Goal: Task Accomplishment & Management: Complete application form

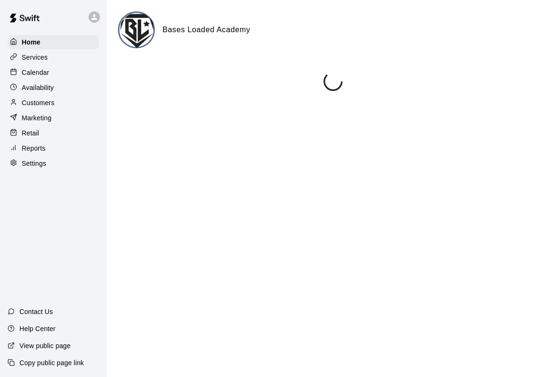
click at [34, 60] on p "Services" at bounding box center [35, 57] width 26 height 9
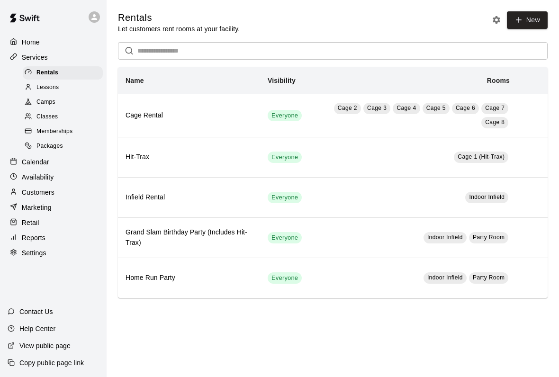
click at [43, 89] on span "Lessons" at bounding box center [47, 87] width 23 height 9
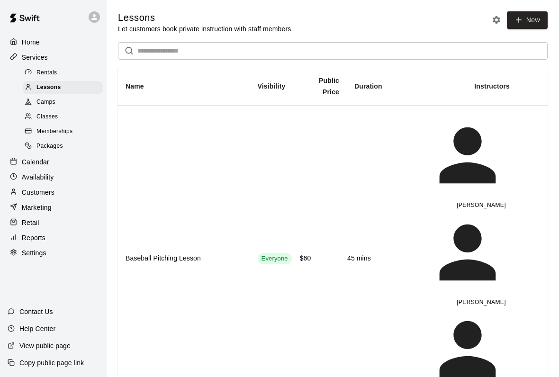
click at [45, 133] on span "Memberships" at bounding box center [54, 131] width 36 height 9
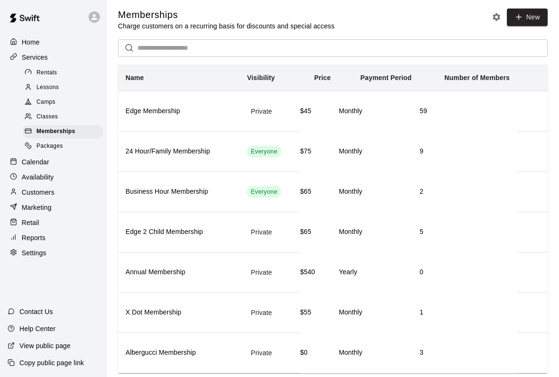
scroll to position [26, 0]
click at [33, 37] on div "Home" at bounding box center [53, 42] width 91 height 14
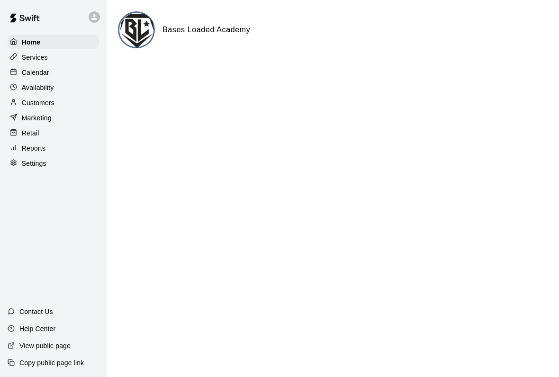
click at [37, 77] on p "Calendar" at bounding box center [35, 72] width 27 height 9
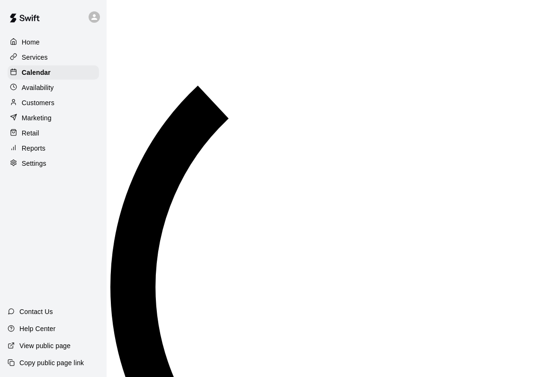
scroll to position [545, 0]
click at [35, 57] on p "Services" at bounding box center [35, 57] width 26 height 9
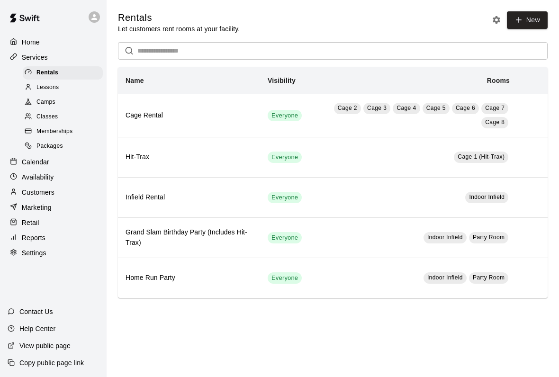
click at [40, 90] on span "Lessons" at bounding box center [47, 87] width 23 height 9
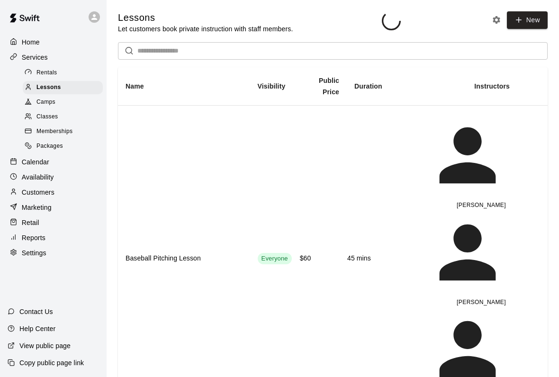
click at [44, 74] on span "Rentals" at bounding box center [46, 72] width 21 height 9
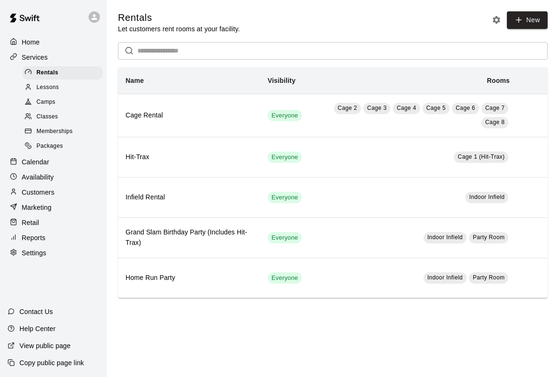
click at [39, 90] on span "Lessons" at bounding box center [47, 87] width 23 height 9
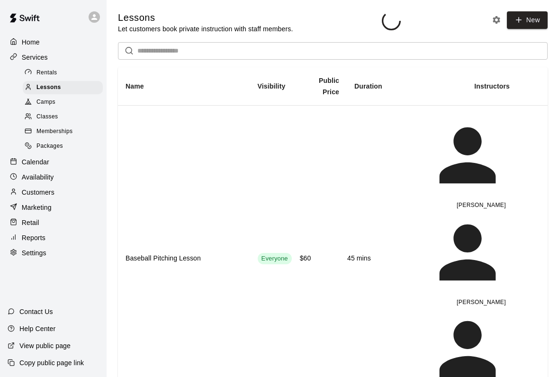
click at [39, 90] on span "Lessons" at bounding box center [48, 87] width 25 height 9
click at [37, 86] on span "Lessons" at bounding box center [48, 87] width 25 height 9
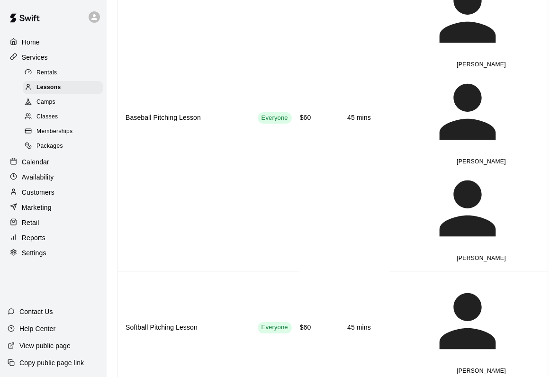
scroll to position [142, 0]
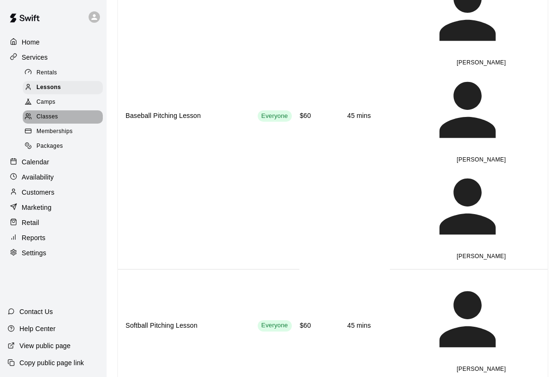
click at [47, 123] on div "Classes" at bounding box center [63, 116] width 80 height 13
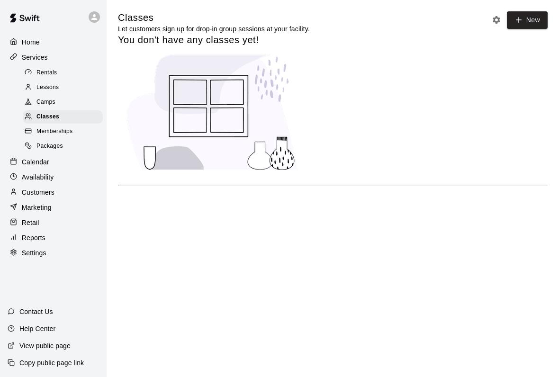
click at [44, 132] on span "Memberships" at bounding box center [54, 131] width 36 height 9
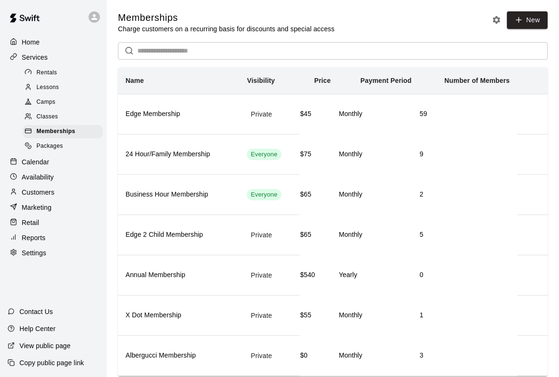
scroll to position [26, 0]
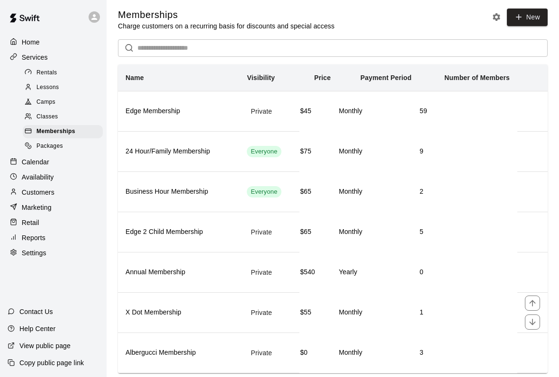
click at [534, 314] on button "move item down" at bounding box center [532, 321] width 15 height 15
click at [410, 340] on td "Monthly" at bounding box center [378, 352] width 81 height 40
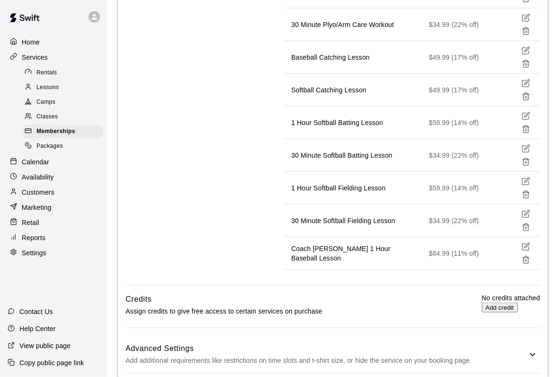
scroll to position [860, 0]
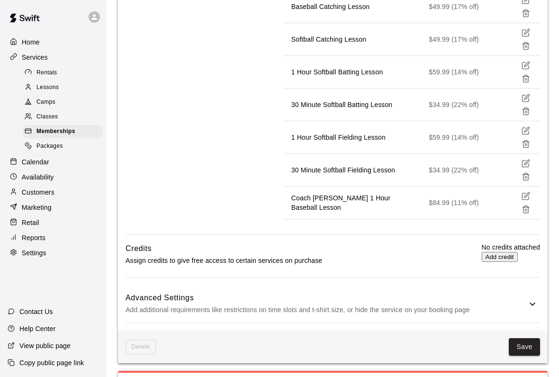
click at [50, 71] on span "Rentals" at bounding box center [46, 72] width 21 height 9
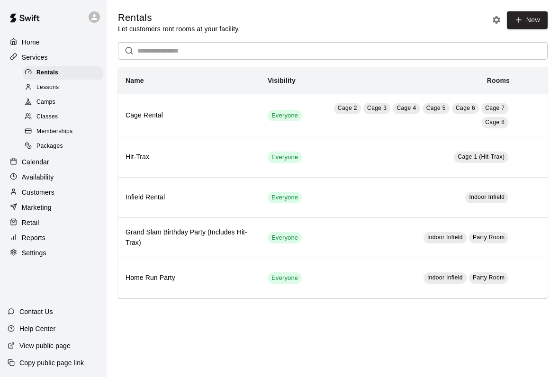
click at [47, 131] on span "Memberships" at bounding box center [54, 131] width 36 height 9
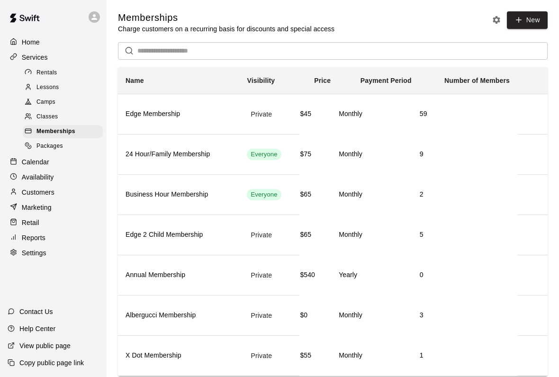
click at [45, 111] on div "Classes" at bounding box center [63, 116] width 80 height 13
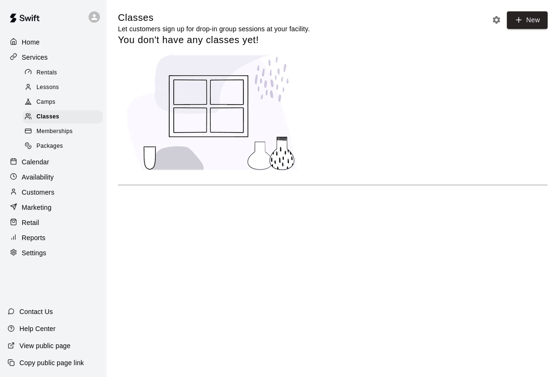
click at [41, 130] on span "Memberships" at bounding box center [54, 131] width 36 height 9
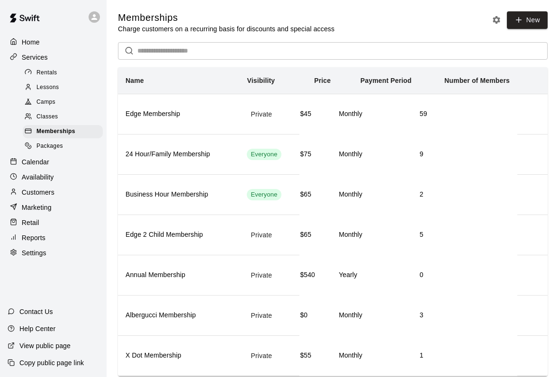
click at [29, 57] on p "Services" at bounding box center [35, 57] width 26 height 9
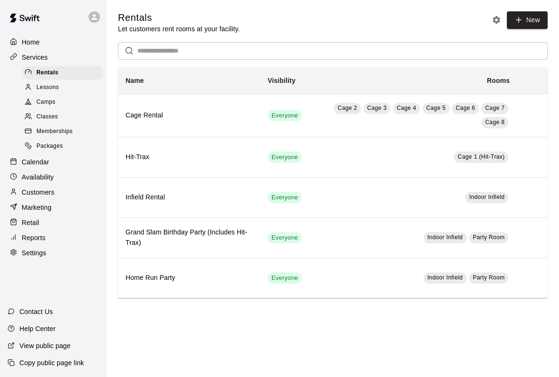
click at [45, 128] on span "Memberships" at bounding box center [54, 131] width 36 height 9
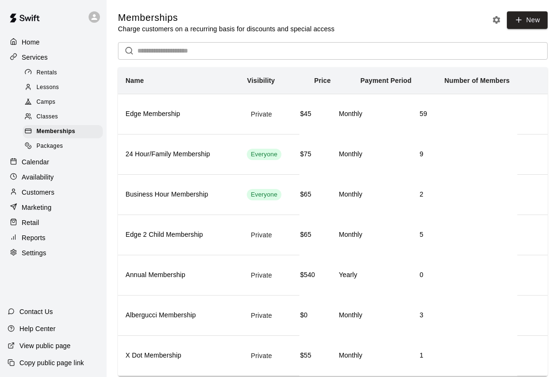
click at [530, 13] on link "New" at bounding box center [527, 20] width 41 height 18
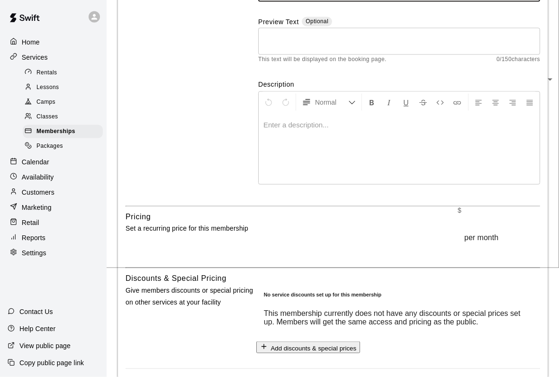
scroll to position [109, 0]
click at [457, 228] on input "text" at bounding box center [501, 219] width 89 height 19
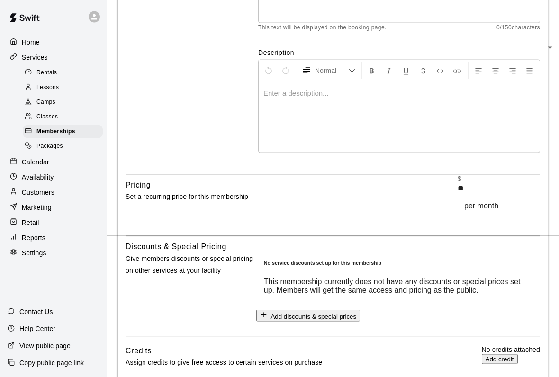
scroll to position [0, 0]
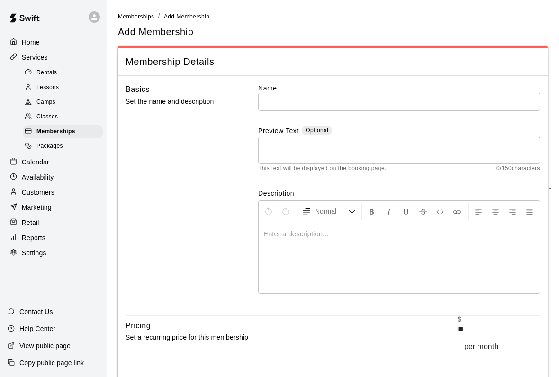
type input "**"
click at [275, 100] on input "text" at bounding box center [399, 102] width 282 height 18
click at [276, 155] on textarea at bounding box center [399, 150] width 268 height 19
click at [36, 188] on p "Customers" at bounding box center [38, 191] width 33 height 9
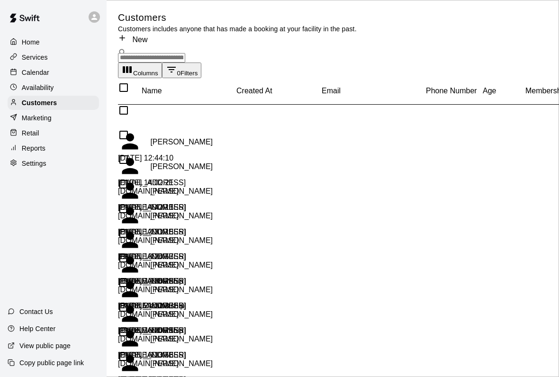
click at [126, 34] on icon at bounding box center [122, 38] width 9 height 9
select select "**"
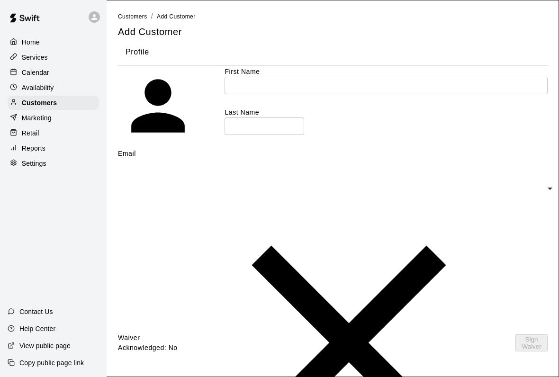
click at [23, 47] on div "Home" at bounding box center [53, 42] width 91 height 14
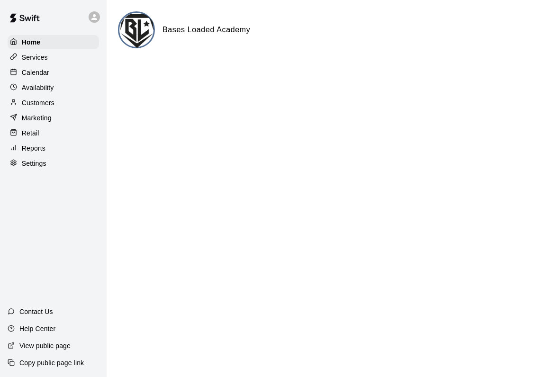
click at [27, 58] on p "Services" at bounding box center [35, 57] width 26 height 9
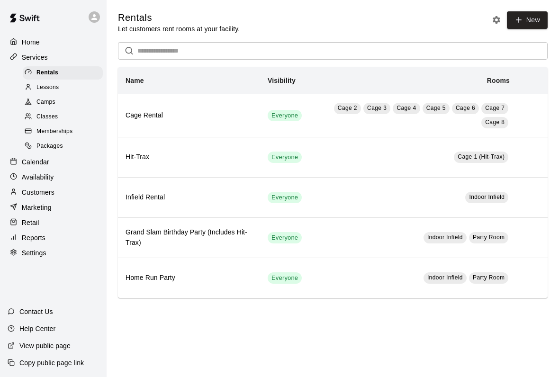
click at [25, 133] on rect at bounding box center [28, 131] width 6 height 4
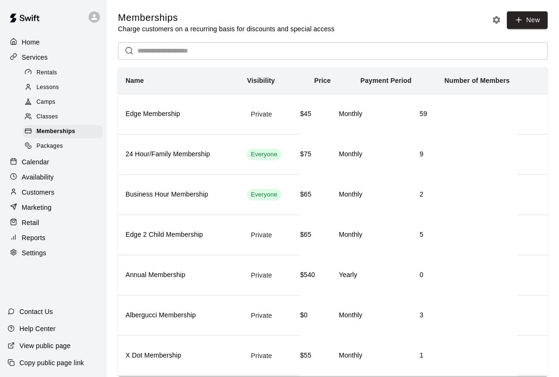
click at [26, 184] on div "Availability" at bounding box center [53, 177] width 91 height 14
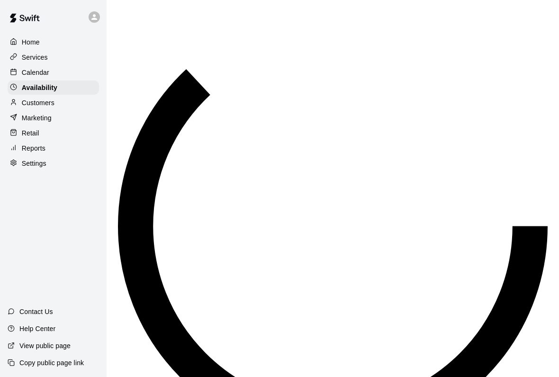
scroll to position [573, 0]
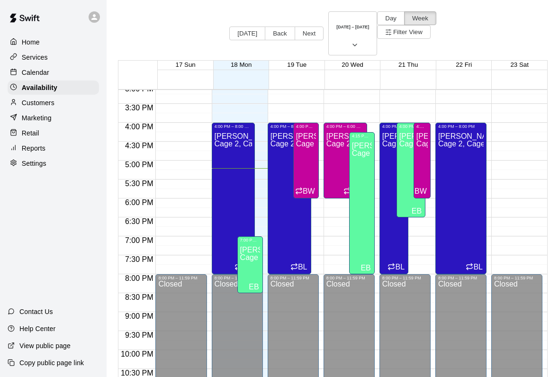
click at [23, 104] on p "Customers" at bounding box center [38, 102] width 33 height 9
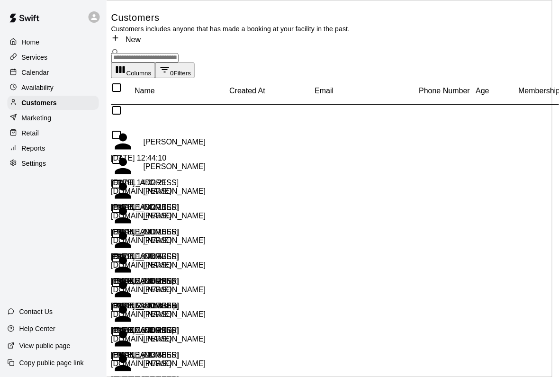
scroll to position [0, 18]
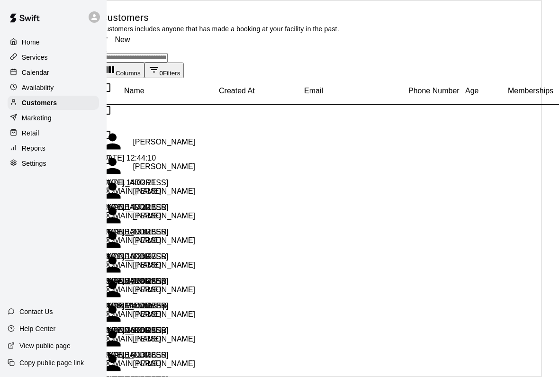
click at [174, 153] on div "[PERSON_NAME]" at bounding box center [147, 141] width 95 height 25
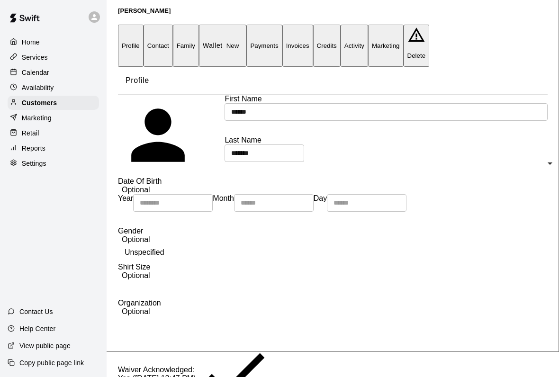
scroll to position [24, 0]
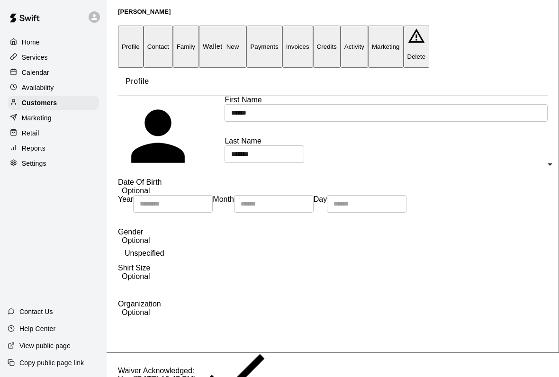
click at [368, 37] on button "Activity" at bounding box center [353, 47] width 27 height 42
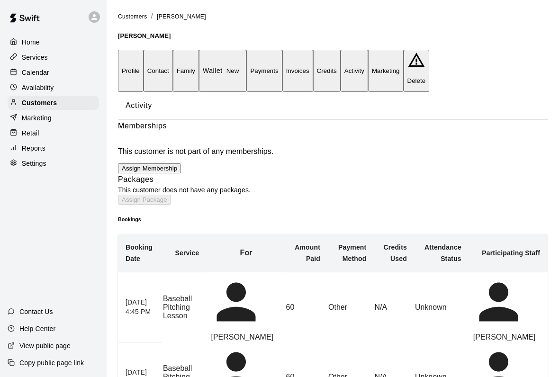
click at [134, 57] on button "Profile" at bounding box center [131, 71] width 26 height 42
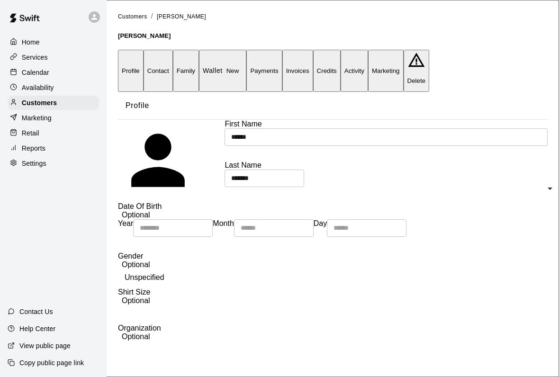
click at [32, 122] on p "Marketing" at bounding box center [37, 117] width 30 height 9
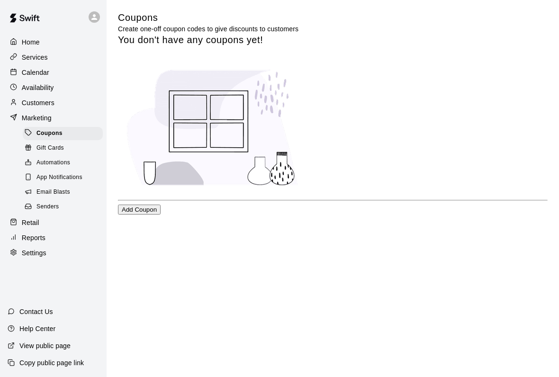
click at [23, 100] on p "Customers" at bounding box center [38, 102] width 33 height 9
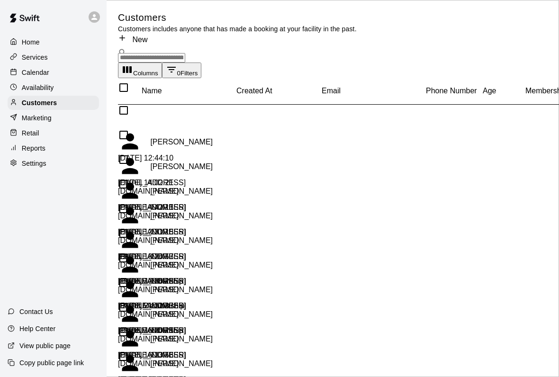
click at [147, 36] on link "New" at bounding box center [132, 40] width 29 height 8
select select "**"
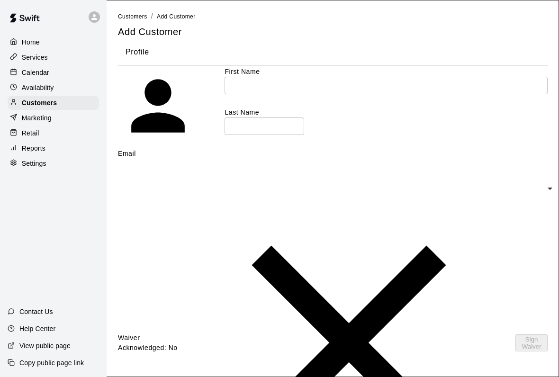
click at [497, 94] on input "text" at bounding box center [385, 86] width 323 height 18
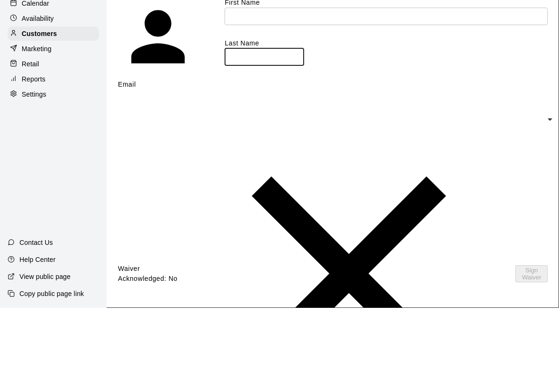
click at [481, 77] on input "text" at bounding box center [385, 86] width 323 height 18
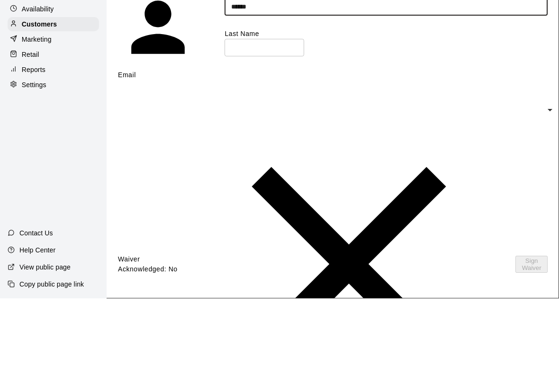
type input "******"
click at [279, 117] on input "text" at bounding box center [264, 126] width 80 height 18
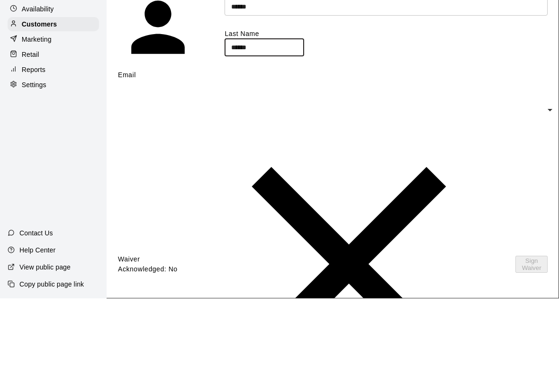
type input "******"
click at [247, 159] on input "text" at bounding box center [339, 168] width 443 height 18
type input "**********"
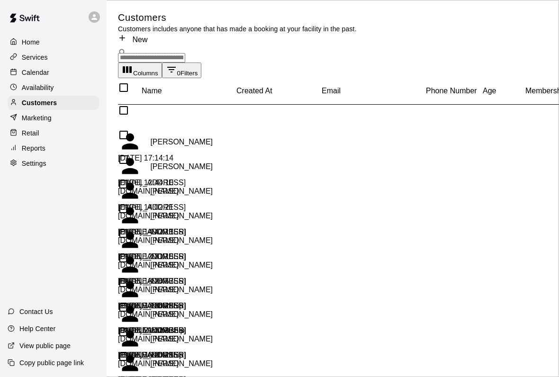
click at [203, 158] on div "[DATE] 17:14:14" at bounding box center [160, 166] width 85 height 25
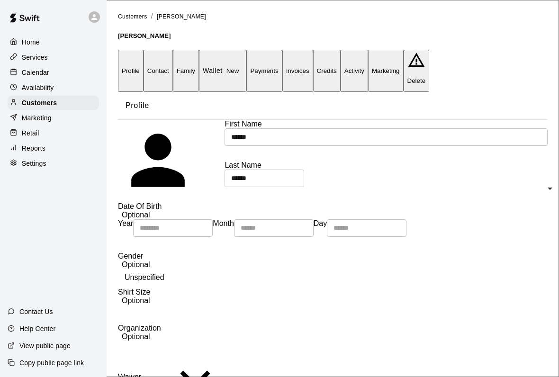
click at [368, 51] on button "Activity" at bounding box center [353, 71] width 27 height 42
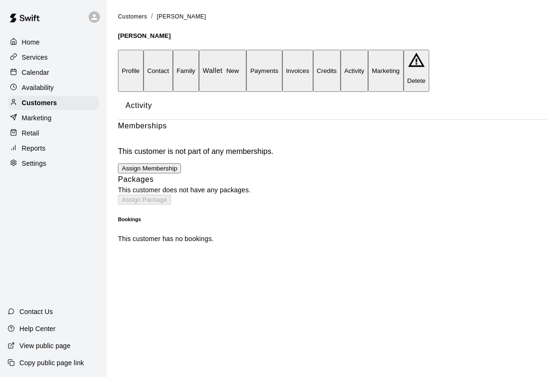
click at [181, 163] on button "Assign Membership" at bounding box center [149, 168] width 63 height 10
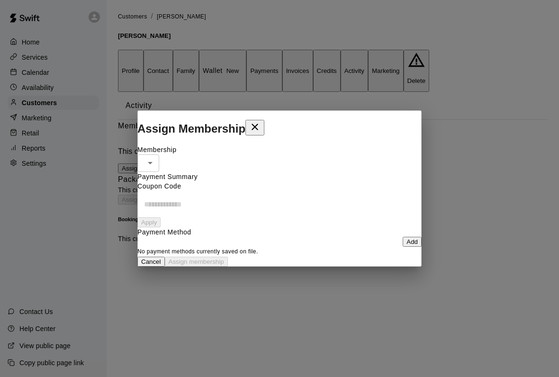
click at [165, 141] on body "Home Services Calendar Availability Customers Marketing Retail Reports Settings…" at bounding box center [279, 123] width 559 height 247
click at [165, 306] on li "X Dot Membership" at bounding box center [289, 310] width 540 height 9
type input "**********"
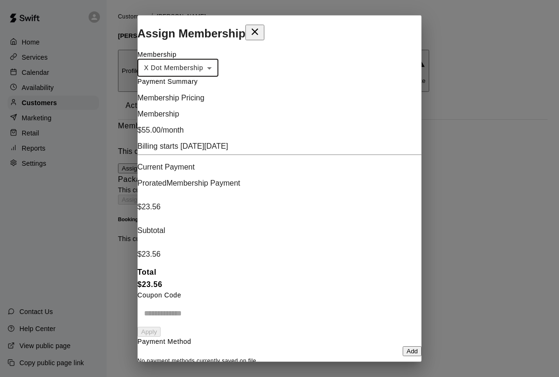
click at [402, 346] on button "Add" at bounding box center [411, 351] width 19 height 10
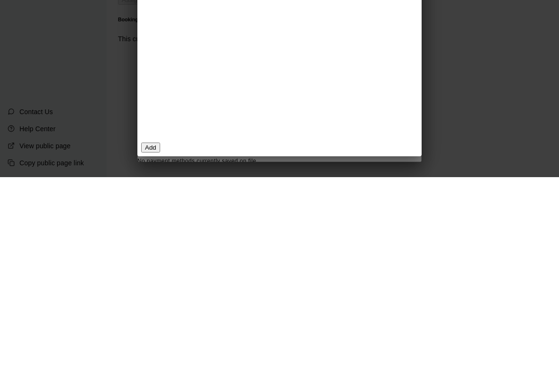
scroll to position [138, 0]
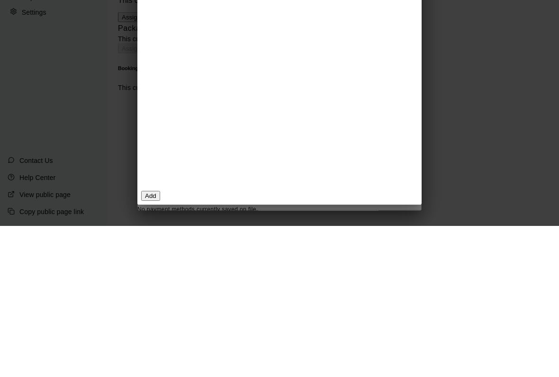
click at [160, 342] on button "Add" at bounding box center [150, 347] width 19 height 10
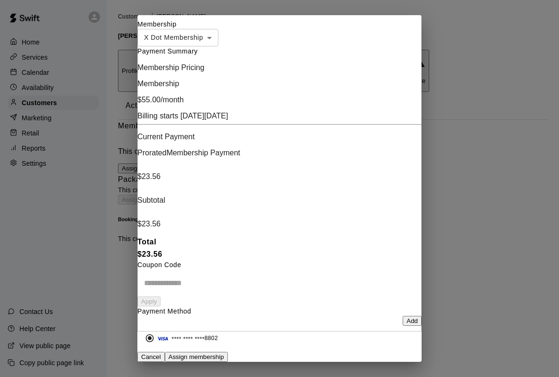
scroll to position [34, 0]
click at [228, 352] on button "Assign membership" at bounding box center [196, 357] width 63 height 10
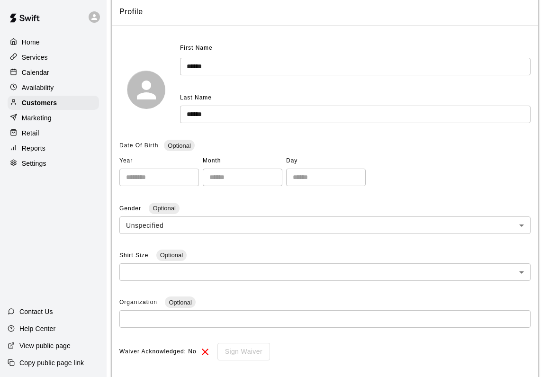
scroll to position [81, 6]
click at [131, 176] on input "number" at bounding box center [159, 178] width 80 height 18
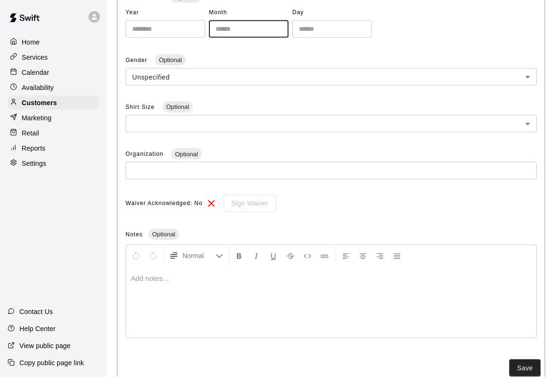
scroll to position [251, 0]
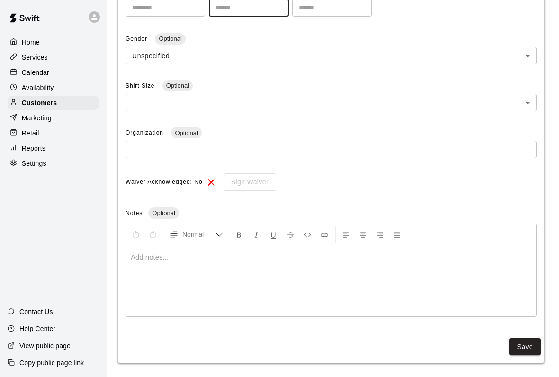
click at [525, 346] on button "Save" at bounding box center [524, 347] width 31 height 18
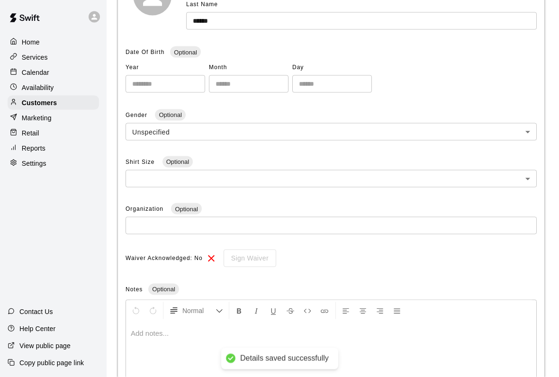
scroll to position [0, 0]
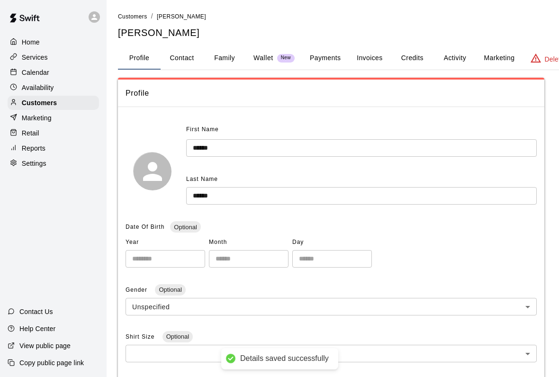
click at [272, 58] on p "Wallet" at bounding box center [263, 58] width 20 height 10
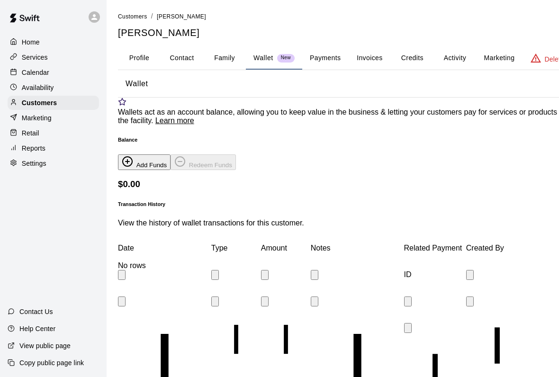
click at [326, 59] on button "Payments" at bounding box center [325, 58] width 46 height 23
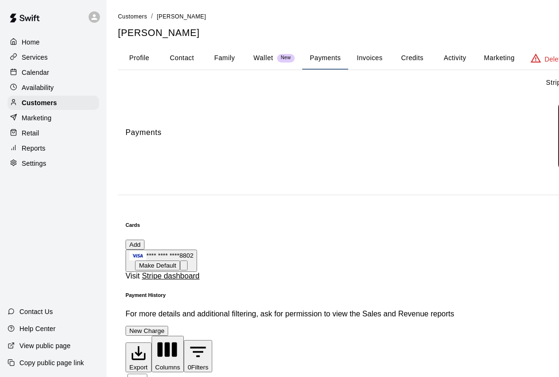
click at [370, 62] on button "Invoices" at bounding box center [369, 58] width 43 height 23
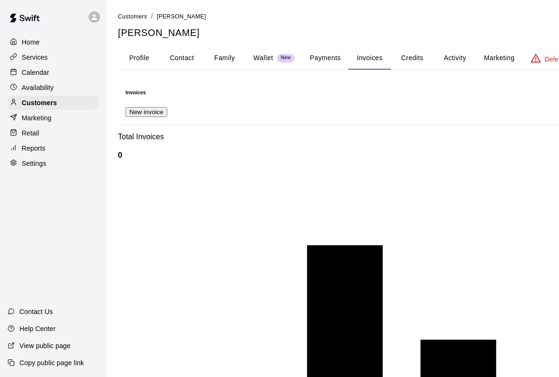
click at [417, 59] on button "Credits" at bounding box center [412, 58] width 43 height 23
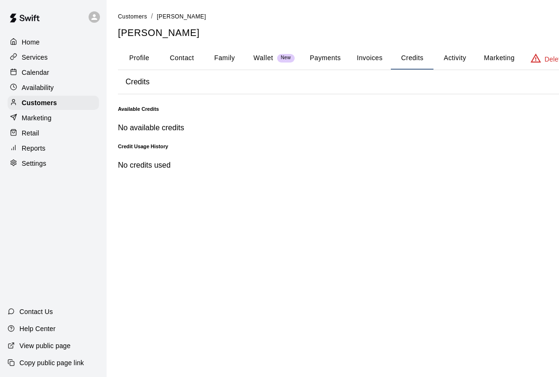
click at [462, 60] on button "Activity" at bounding box center [454, 58] width 43 height 23
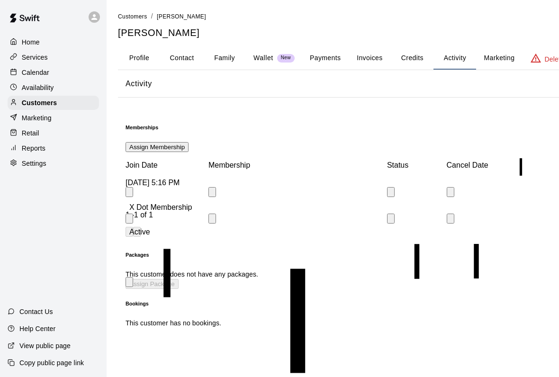
click at [405, 47] on button "Credits" at bounding box center [412, 58] width 43 height 23
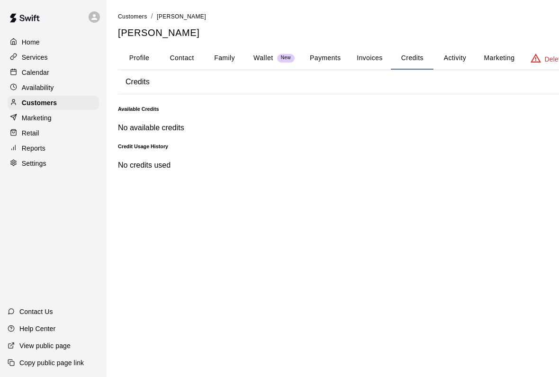
click at [321, 59] on button "Payments" at bounding box center [325, 58] width 46 height 23
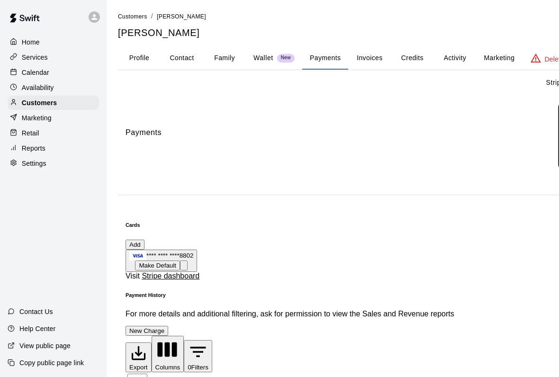
click at [129, 56] on button "Profile" at bounding box center [139, 58] width 43 height 23
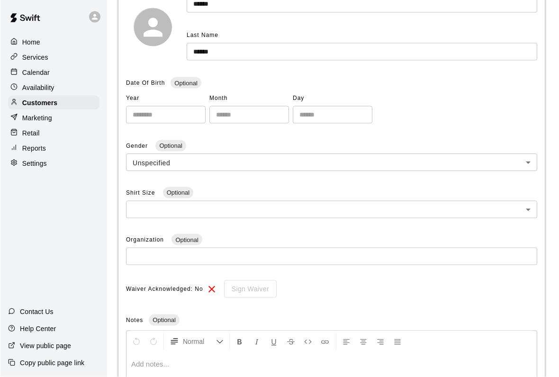
scroll to position [141, 0]
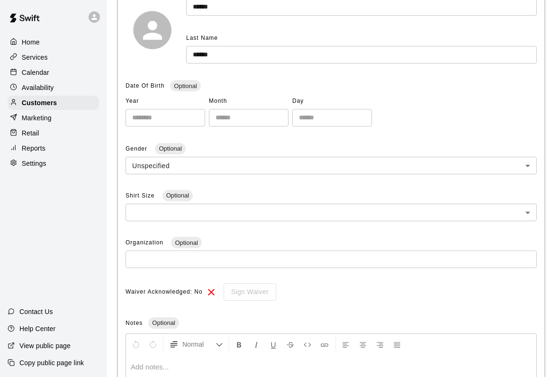
click at [139, 122] on input "number" at bounding box center [165, 118] width 80 height 18
type input "****"
click at [245, 114] on input "number" at bounding box center [249, 118] width 80 height 18
type input "**"
click at [324, 109] on input "number" at bounding box center [332, 118] width 80 height 18
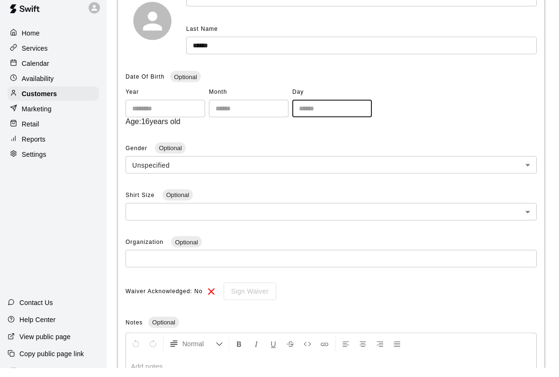
type input "**"
click at [530, 157] on body "**********" at bounding box center [279, 282] width 559 height 847
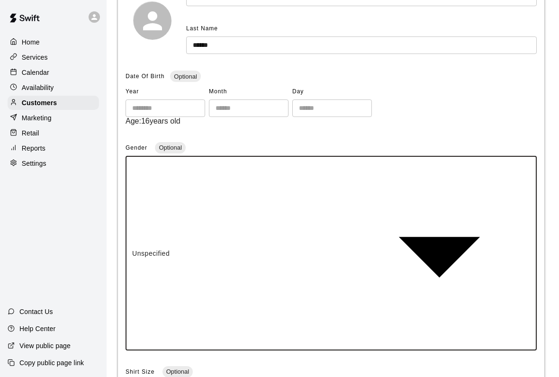
type input "****"
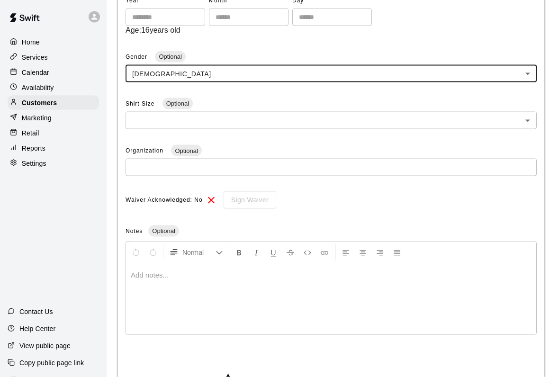
scroll to position [267, 0]
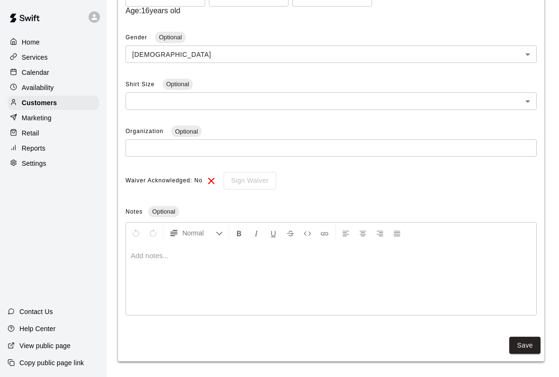
click at [51, 46] on div "Home" at bounding box center [53, 42] width 91 height 14
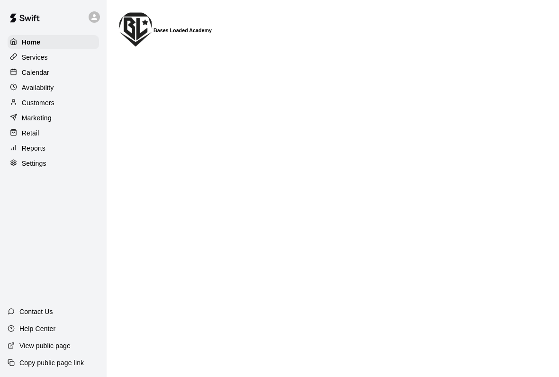
click at [62, 56] on div "Services" at bounding box center [53, 57] width 91 height 14
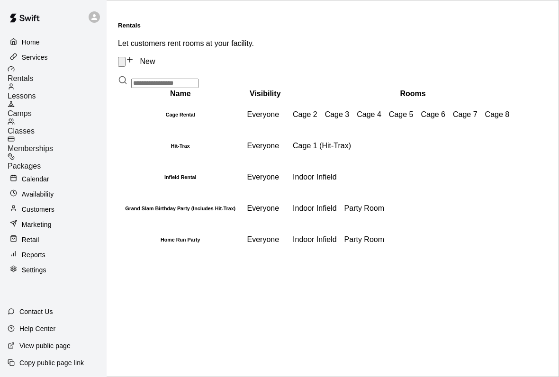
click at [37, 204] on p "Customers" at bounding box center [38, 208] width 33 height 9
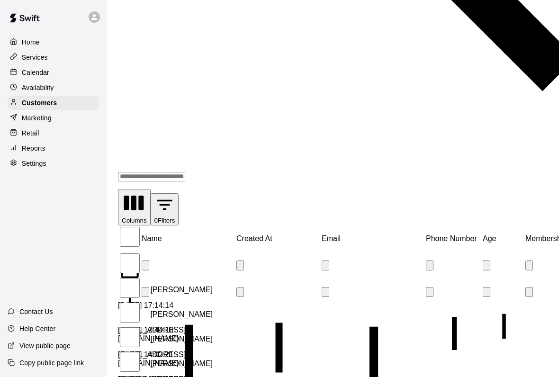
scroll to position [441, 18]
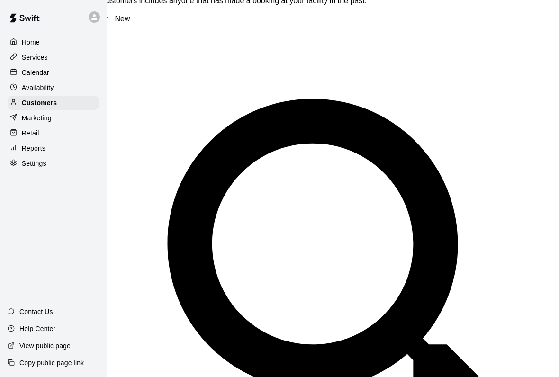
scroll to position [0, 18]
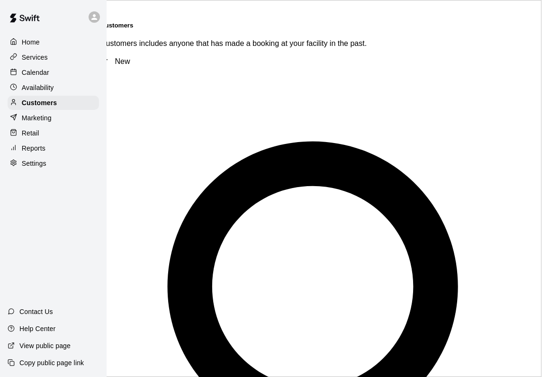
click at [282, 74] on div "​ ​" at bounding box center [368, 348] width 536 height 548
type input "******"
click at [247, 74] on div "​ ****** ​" at bounding box center [368, 353] width 536 height 558
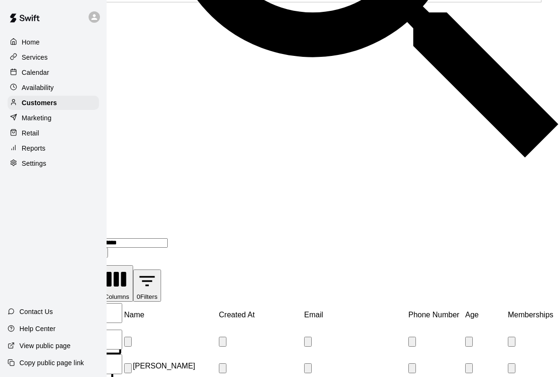
scroll to position [441, 18]
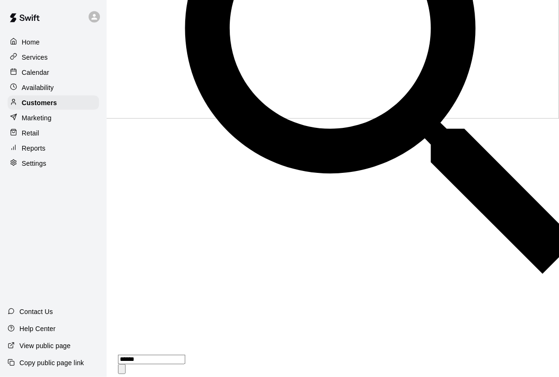
scroll to position [441, 0]
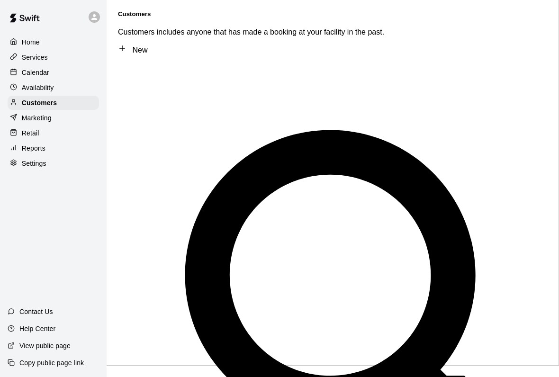
scroll to position [11, 0]
